Goal: Transaction & Acquisition: Purchase product/service

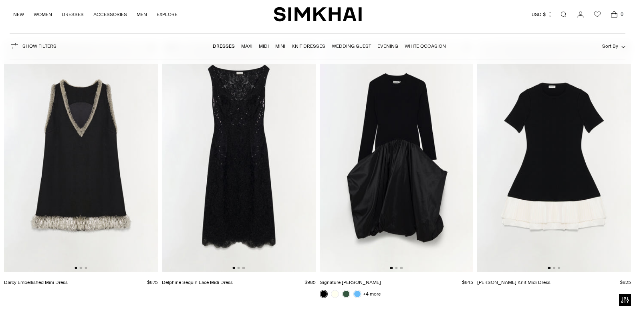
scroll to position [1164, 0]
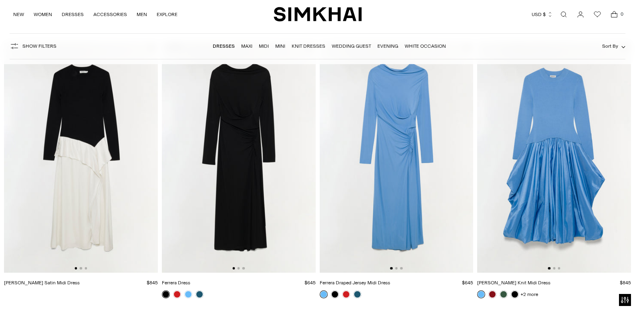
click at [90, 178] on img at bounding box center [81, 157] width 154 height 231
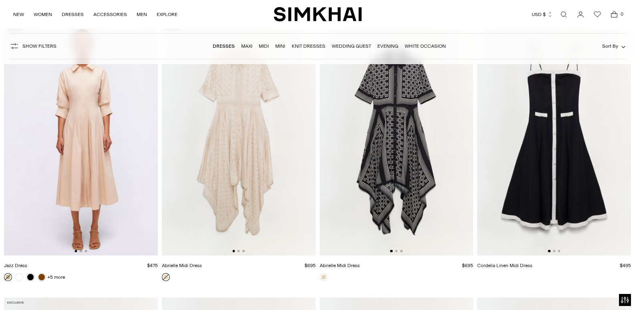
scroll to position [10985, 0]
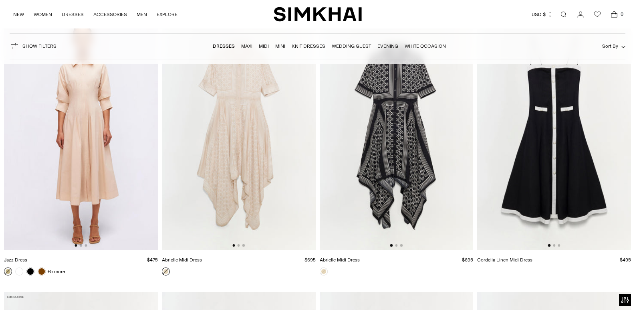
click at [402, 138] on img at bounding box center [397, 134] width 154 height 231
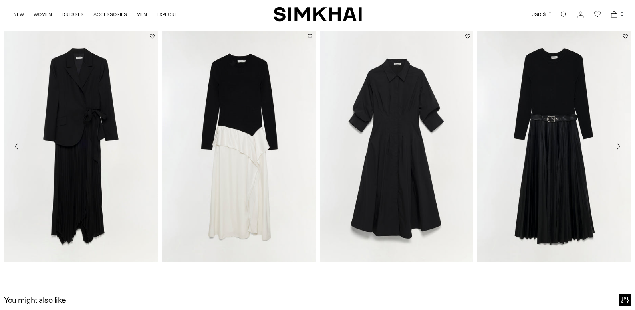
scroll to position [969, 0]
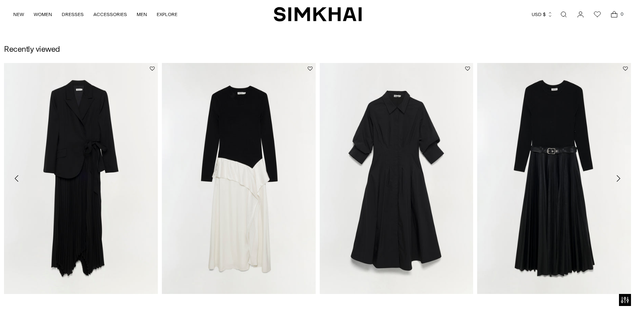
click at [620, 177] on icon "Move to next carousel slide" at bounding box center [618, 178] width 10 height 10
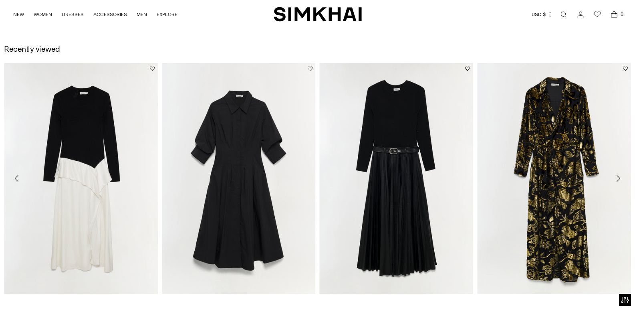
click at [620, 177] on icon "Move to next carousel slide" at bounding box center [618, 178] width 10 height 10
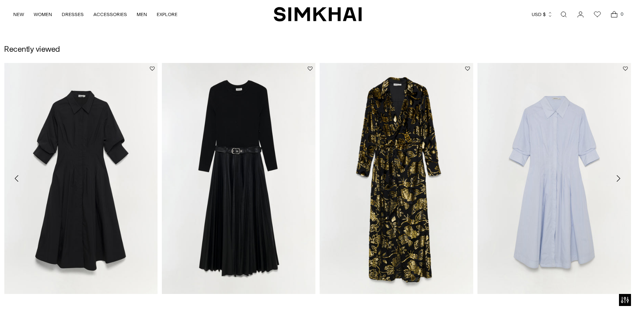
click at [620, 177] on icon "Move to next carousel slide" at bounding box center [618, 178] width 10 height 10
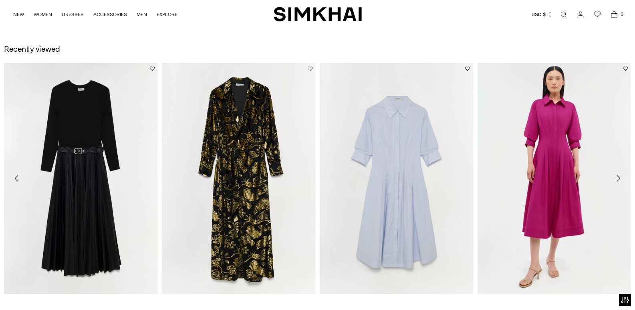
click at [620, 177] on icon "Move to next carousel slide" at bounding box center [618, 178] width 10 height 10
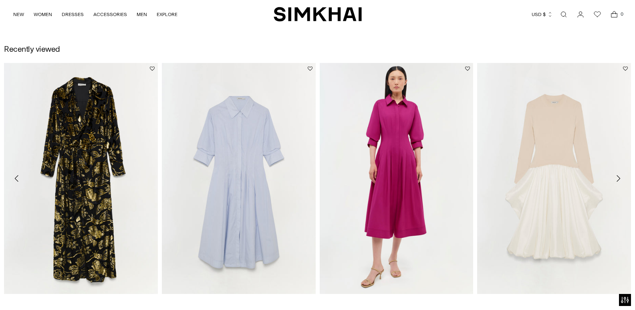
click at [620, 177] on icon "Move to next carousel slide" at bounding box center [618, 178] width 10 height 10
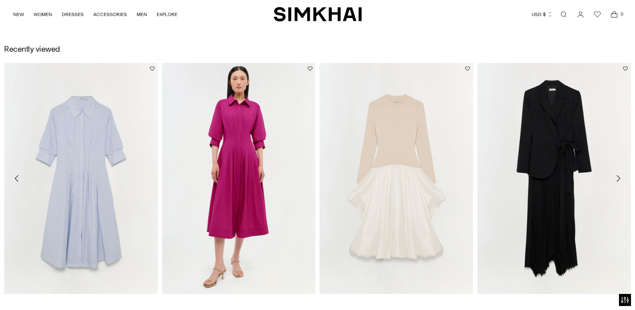
click at [620, 177] on icon "Move to next carousel slide" at bounding box center [618, 178] width 10 height 10
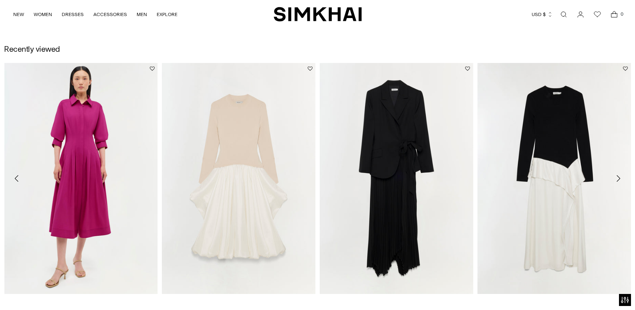
click at [620, 177] on icon "Move to next carousel slide" at bounding box center [618, 178] width 10 height 10
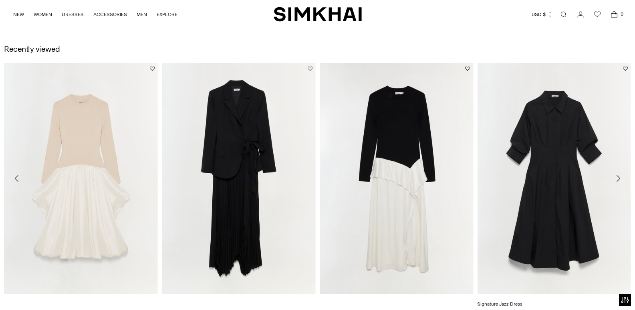
click at [522, 301] on link "Signature Jazz Dress" at bounding box center [499, 304] width 45 height 6
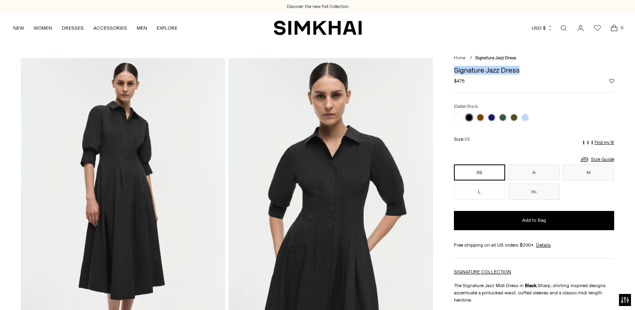
drag, startPoint x: 449, startPoint y: 68, endPoint x: 518, endPoint y: 72, distance: 69.0
copy h1 "Signature Jazz Dress"
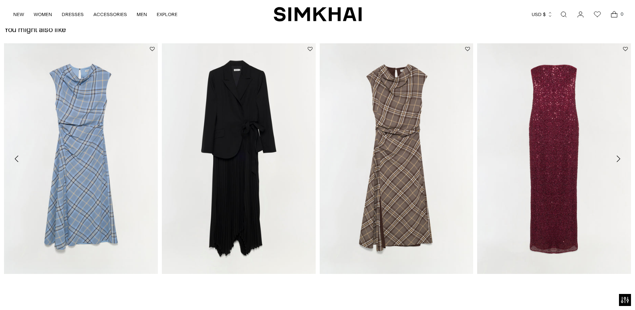
scroll to position [1589, 0]
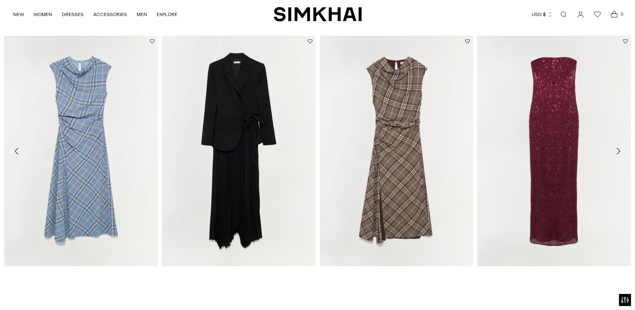
click at [616, 151] on icon "Move to next carousel slide" at bounding box center [618, 151] width 10 height 10
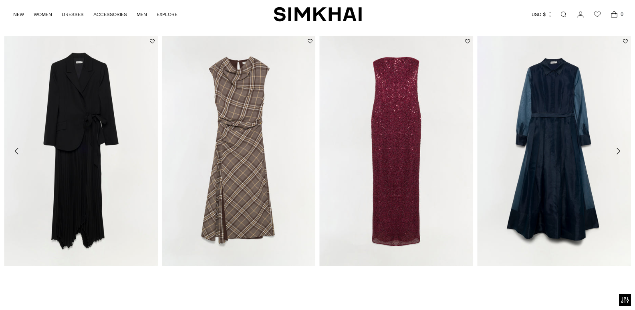
click at [616, 151] on icon "Move to next carousel slide" at bounding box center [618, 151] width 10 height 10
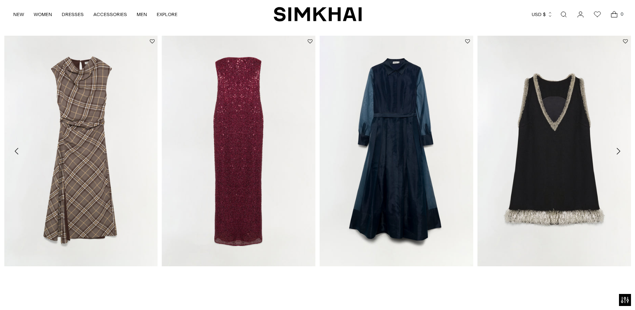
click at [616, 151] on icon "Move to next carousel slide" at bounding box center [618, 151] width 10 height 10
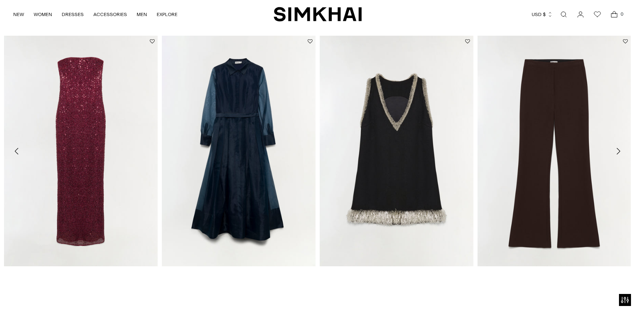
click at [616, 151] on icon "Move to next carousel slide" at bounding box center [618, 151] width 10 height 10
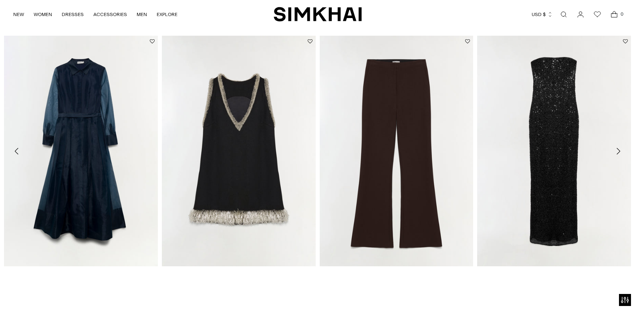
click at [616, 151] on icon "Move to next carousel slide" at bounding box center [618, 151] width 10 height 10
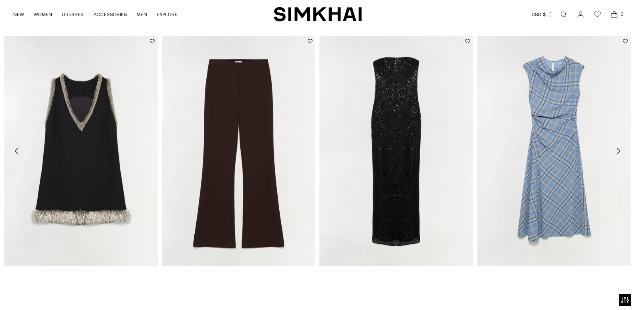
click at [616, 151] on icon "Move to next carousel slide" at bounding box center [618, 151] width 10 height 10
